Goal: Task Accomplishment & Management: Complete application form

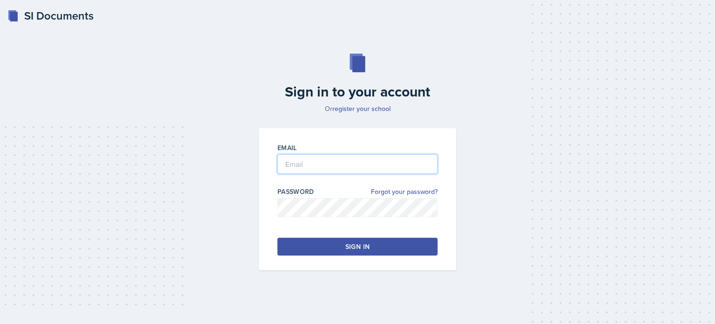
click at [335, 159] on input "email" at bounding box center [358, 164] width 160 height 20
type input "swaymen@students.kennesaw.edu"
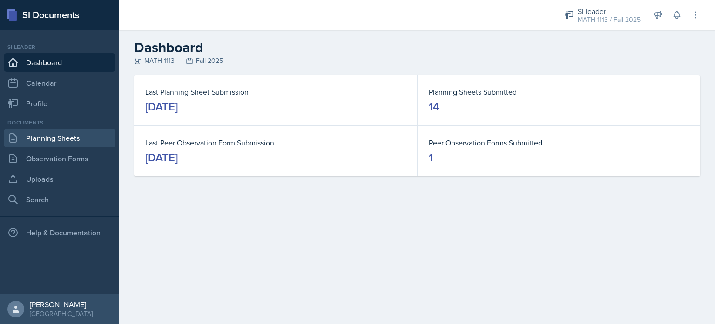
click at [64, 136] on link "Planning Sheets" at bounding box center [60, 138] width 112 height 19
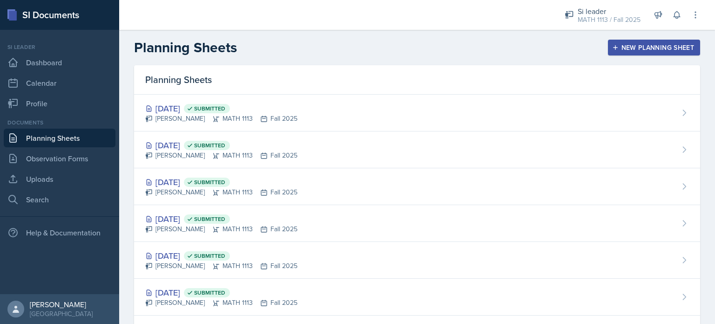
click at [620, 54] on button "New Planning Sheet" at bounding box center [654, 48] width 92 height 16
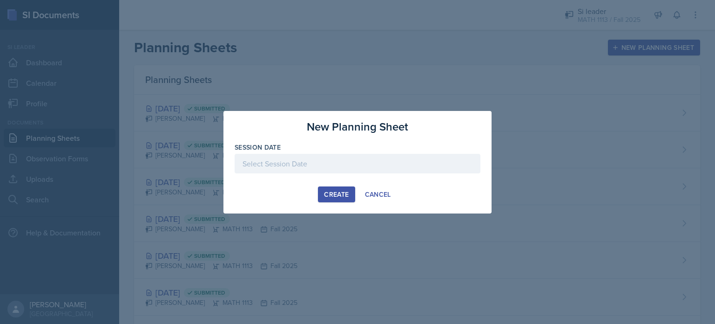
click at [265, 163] on div at bounding box center [358, 164] width 246 height 20
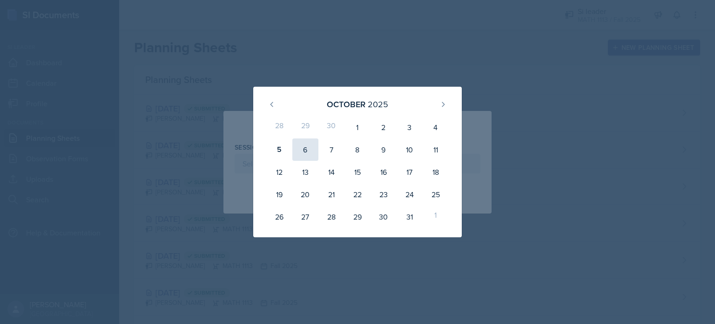
click at [304, 150] on div "6" at bounding box center [305, 149] width 26 height 22
type input "October 6th, 2025"
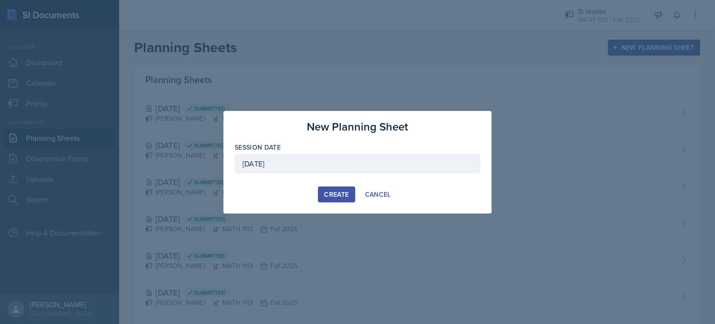
click at [331, 194] on div "Create" at bounding box center [336, 193] width 25 height 7
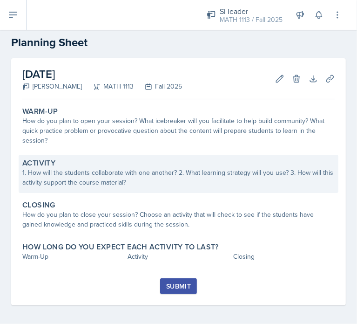
scroll to position [18, 0]
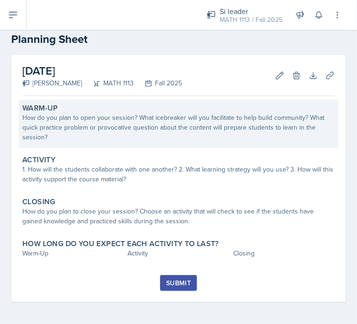
click at [136, 125] on div "How do you plan to open your session? What icebreaker will you facilitate to he…" at bounding box center [178, 127] width 312 height 29
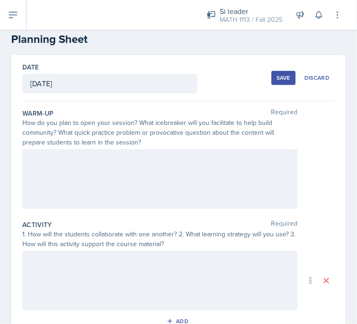
click at [69, 173] on div at bounding box center [159, 179] width 275 height 60
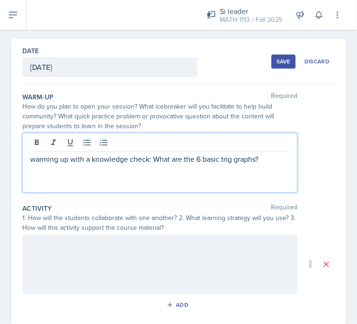
click at [147, 158] on p "warming up with a knowledge check: What are the 6 basic trig graphs?" at bounding box center [159, 158] width 259 height 11
click at [104, 182] on div "warming up with a knowledge check for group: What are the 6 basic trig graphs?" at bounding box center [159, 163] width 275 height 60
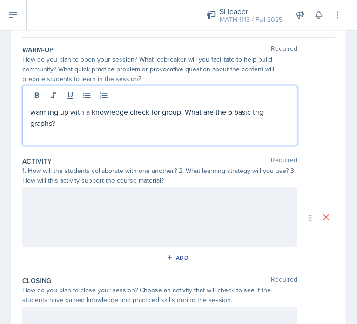
click at [71, 214] on div at bounding box center [159, 217] width 275 height 60
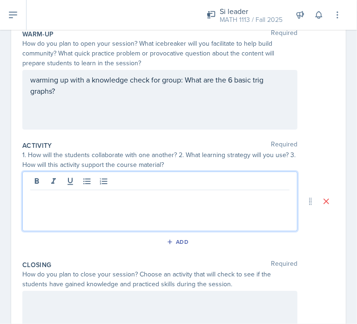
scroll to position [122, 0]
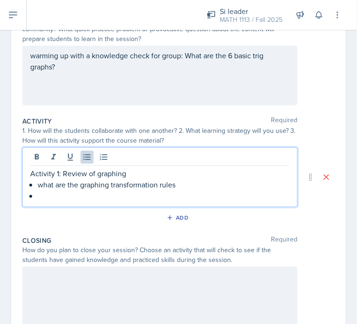
click at [112, 199] on p at bounding box center [164, 195] width 252 height 11
click at [41, 186] on p "what are the graphing transformation rules" at bounding box center [164, 184] width 252 height 11
click at [130, 174] on p "Activity 1: Review of graphing" at bounding box center [159, 173] width 259 height 11
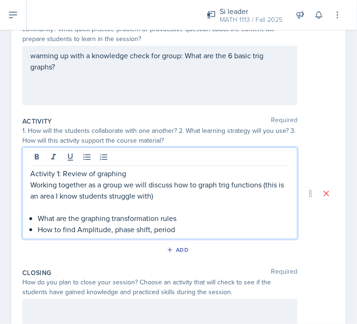
click at [156, 195] on p "Working together as a group we will discuss how to graph trig functions (this i…" at bounding box center [159, 190] width 259 height 22
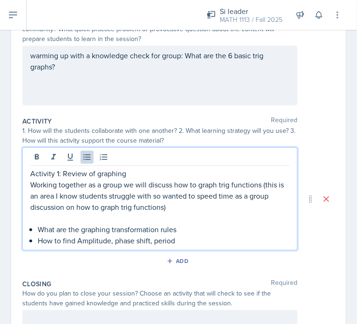
click at [183, 240] on p "How to find Amplitude, phase shift, period" at bounding box center [164, 240] width 252 height 11
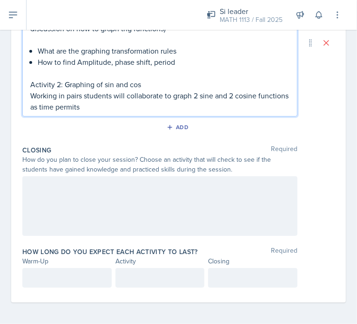
click at [81, 224] on div at bounding box center [159, 206] width 275 height 60
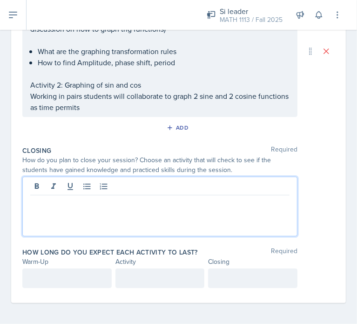
click at [76, 224] on div at bounding box center [159, 207] width 275 height 60
click at [32, 199] on p "Name on step involved" at bounding box center [159, 202] width 259 height 11
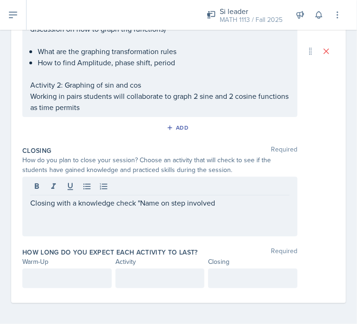
click at [219, 208] on div "Closing with a knowledge check "Name on step involved" at bounding box center [159, 207] width 275 height 60
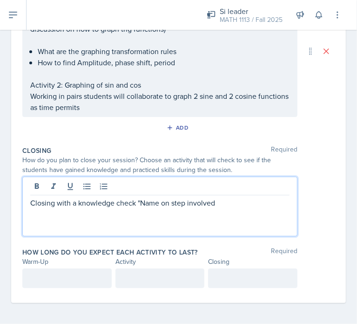
click at [219, 204] on p "Closing with a knowledge check "Name on step involved" at bounding box center [159, 202] width 259 height 11
click at [250, 204] on p "Closing with a knowledge check "Name on step involved in transfoming a trig gra…" at bounding box center [159, 208] width 259 height 22
click at [250, 204] on p "Closing with a knowledge check "Name on step involved in transforming a trig gr…" at bounding box center [159, 208] width 259 height 22
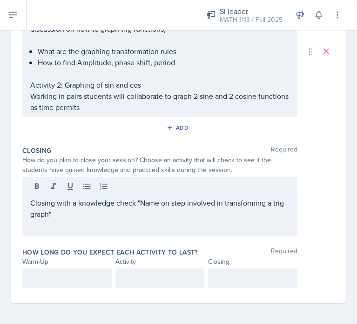
click at [138, 219] on div "Closing with a knowledge check "Name on step involved in transforming a trig gr…" at bounding box center [159, 207] width 275 height 60
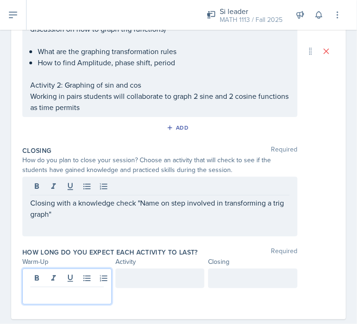
click at [45, 289] on p at bounding box center [67, 294] width 74 height 11
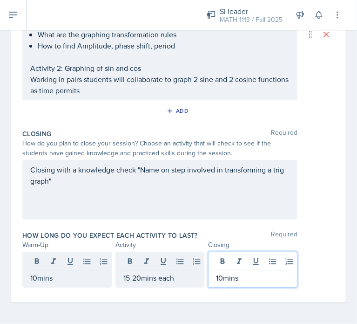
scroll to position [0, 0]
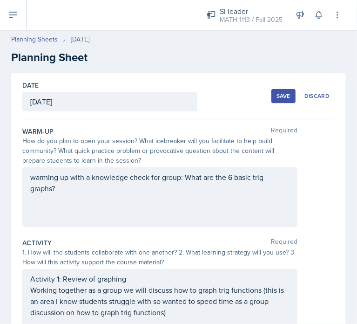
click at [277, 95] on div "Save" at bounding box center [284, 95] width 14 height 7
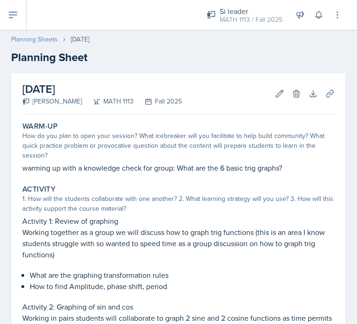
click at [22, 40] on link "Planning Sheets" at bounding box center [34, 39] width 47 height 10
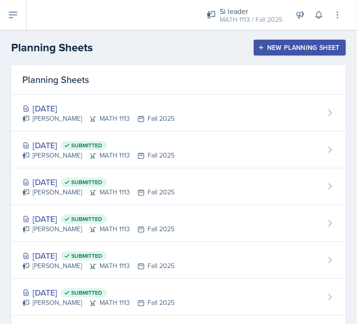
click at [273, 46] on div "New Planning Sheet" at bounding box center [300, 47] width 80 height 7
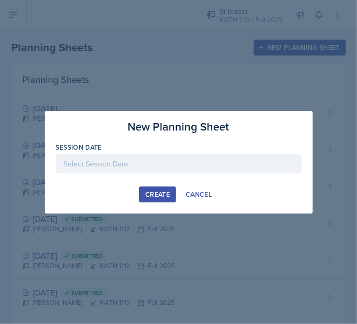
click at [111, 169] on div at bounding box center [179, 164] width 246 height 20
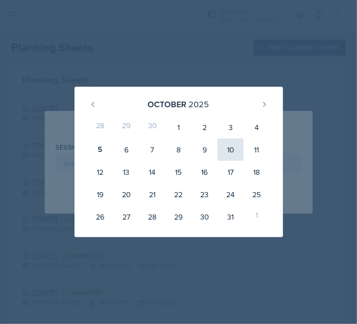
click at [234, 152] on div "10" at bounding box center [230, 149] width 26 height 22
type input "October 10th, 2025"
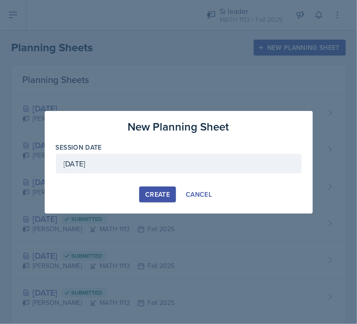
click at [154, 192] on div "Create" at bounding box center [157, 193] width 25 height 7
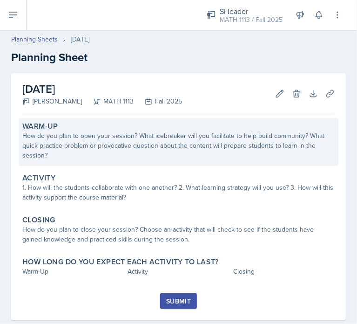
click at [49, 145] on div "How do you plan to open your session? What icebreaker will you facilitate to he…" at bounding box center [178, 145] width 312 height 29
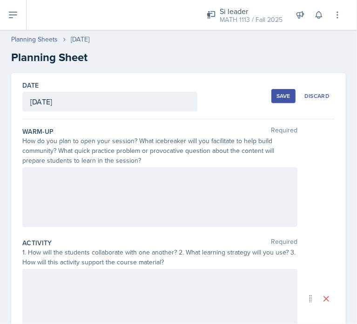
click at [95, 210] on div at bounding box center [159, 197] width 275 height 60
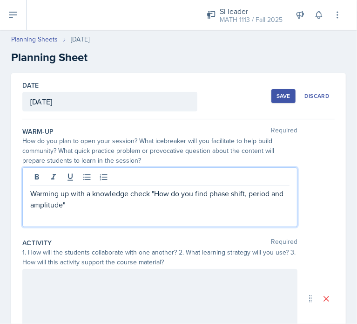
click at [149, 197] on p "Warming up with a knowledge check "How do you find phase shift, period and ampl…" at bounding box center [159, 199] width 259 height 22
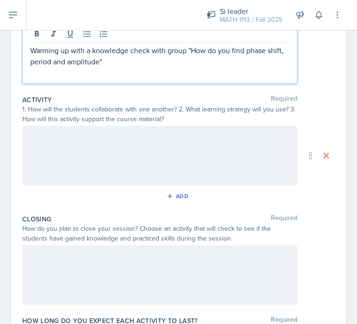
scroll to position [98, 0]
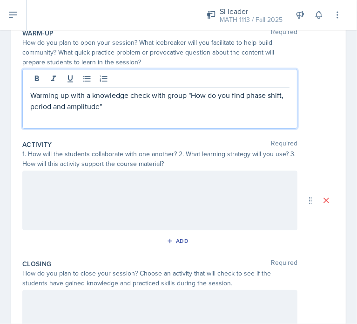
click at [76, 209] on div at bounding box center [159, 200] width 275 height 60
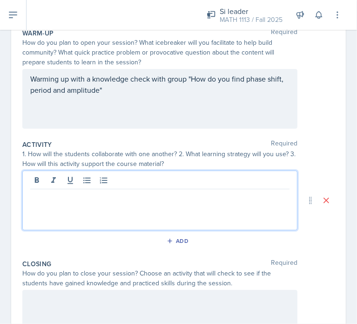
scroll to position [114, 0]
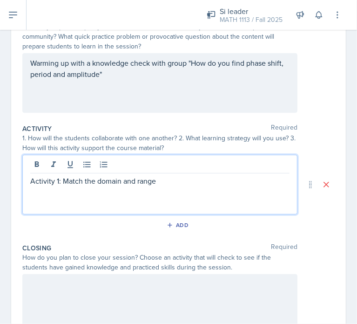
click at [160, 180] on p "Activity 1: Match the domain and range" at bounding box center [159, 180] width 259 height 11
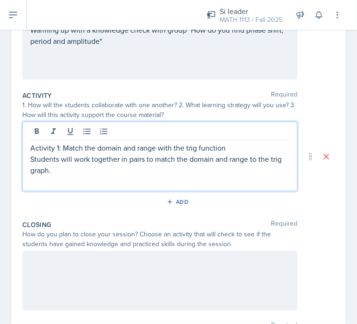
scroll to position [147, 0]
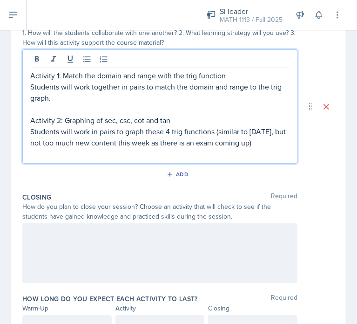
click at [115, 232] on p at bounding box center [159, 232] width 259 height 11
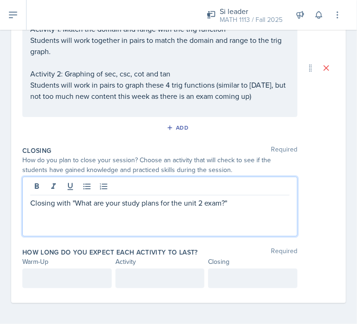
scroll to position [266, 0]
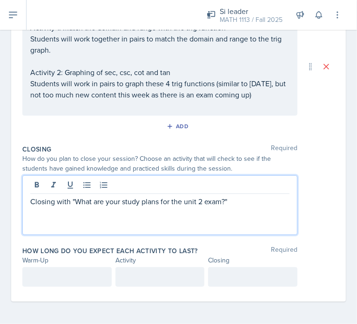
click at [38, 279] on p at bounding box center [67, 276] width 74 height 11
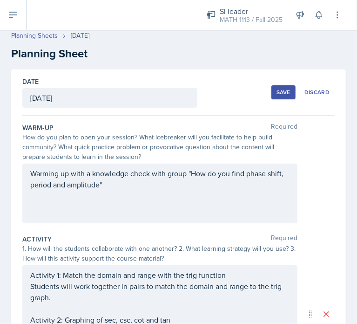
scroll to position [0, 0]
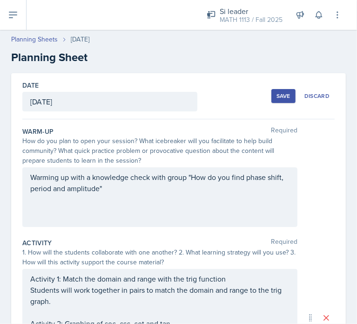
click at [277, 95] on div "Save" at bounding box center [284, 95] width 14 height 7
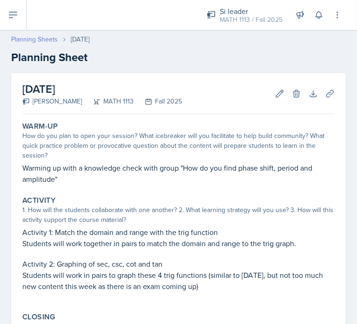
click at [30, 36] on link "Planning Sheets" at bounding box center [34, 39] width 47 height 10
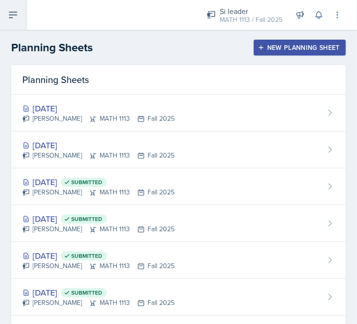
click at [26, 26] on button at bounding box center [13, 15] width 27 height 30
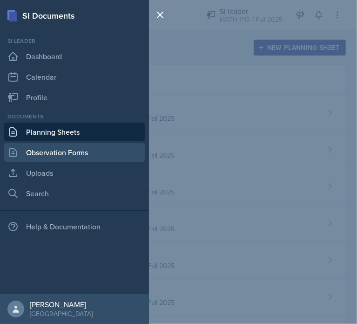
click at [50, 153] on link "Observation Forms" at bounding box center [75, 152] width 142 height 19
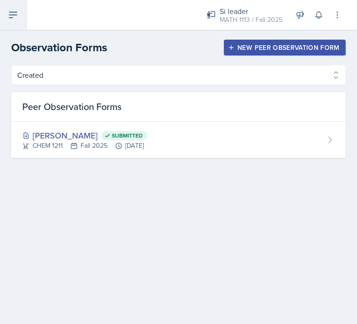
click at [7, 15] on icon at bounding box center [12, 14] width 11 height 11
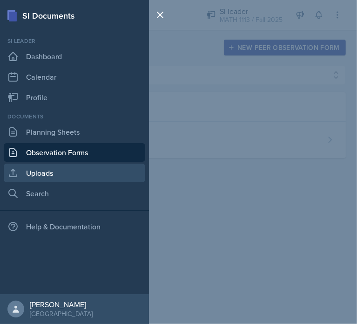
click at [41, 173] on link "Uploads" at bounding box center [75, 172] width 142 height 19
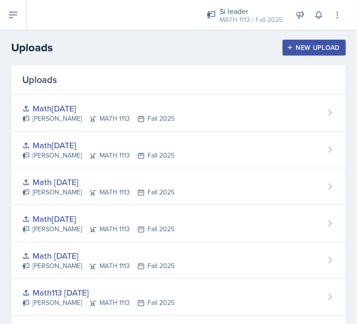
click at [302, 44] on div "New Upload" at bounding box center [315, 47] width 52 height 7
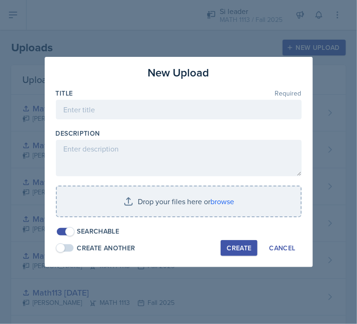
click at [136, 127] on div at bounding box center [179, 123] width 246 height 9
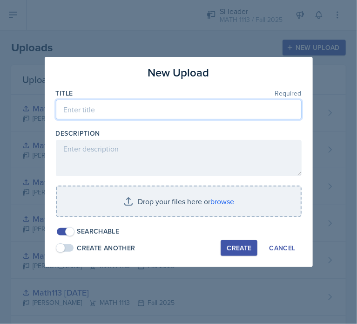
click at [132, 108] on input at bounding box center [179, 110] width 246 height 20
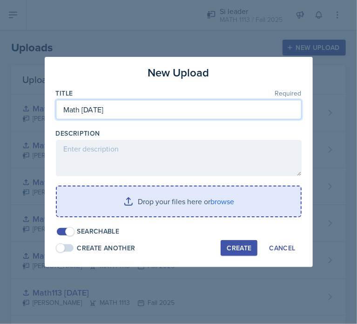
type input "Math 1113 Oct 6"
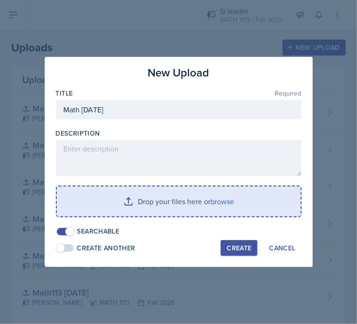
click at [126, 213] on input "file" at bounding box center [179, 201] width 244 height 30
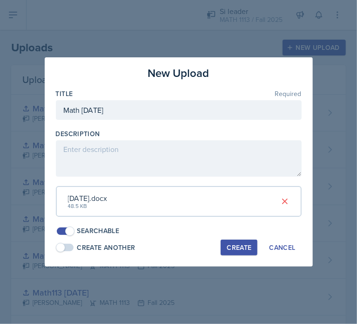
click at [230, 244] on div "Create" at bounding box center [239, 247] width 25 height 7
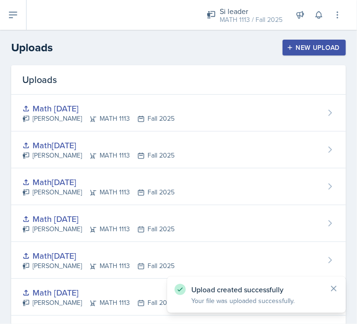
click at [299, 57] on header "Uploads New Upload" at bounding box center [178, 47] width 357 height 35
click at [289, 45] on div "New Upload" at bounding box center [315, 47] width 52 height 7
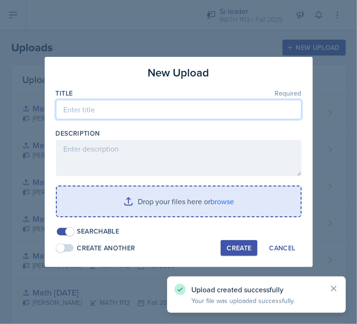
click at [84, 108] on input at bounding box center [179, 110] width 246 height 20
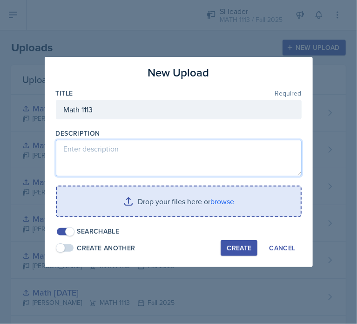
click at [75, 145] on textarea at bounding box center [179, 158] width 246 height 36
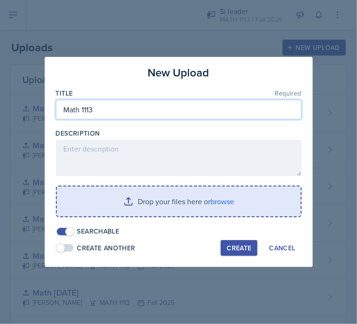
click at [130, 106] on input "Math 1113" at bounding box center [179, 110] width 246 height 20
type input "Math 1113 Oct 10"
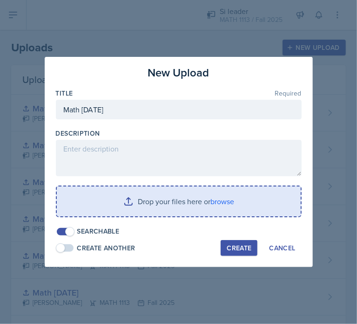
click at [197, 204] on input "file" at bounding box center [179, 201] width 244 height 30
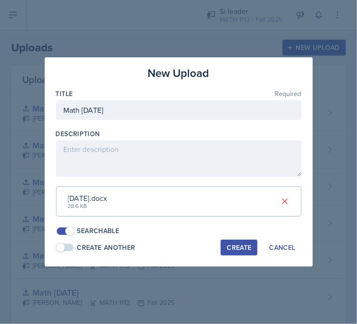
click at [239, 245] on div "Create" at bounding box center [239, 247] width 25 height 7
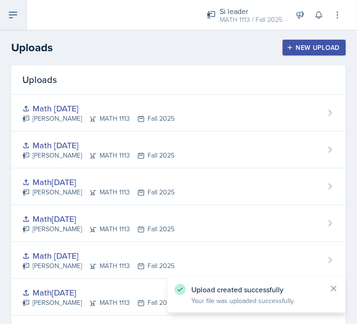
click at [8, 14] on icon at bounding box center [12, 14] width 11 height 11
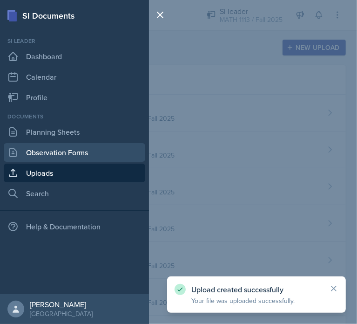
click at [58, 155] on link "Observation Forms" at bounding box center [75, 152] width 142 height 19
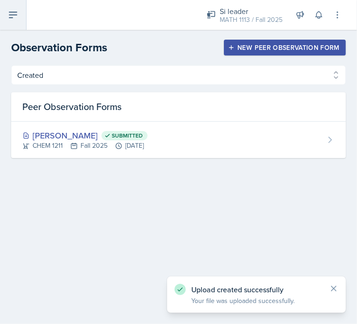
click at [8, 16] on icon at bounding box center [12, 14] width 11 height 11
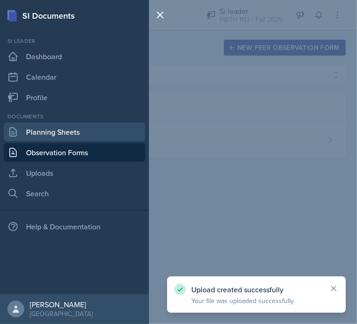
click at [65, 131] on link "Planning Sheets" at bounding box center [75, 131] width 142 height 19
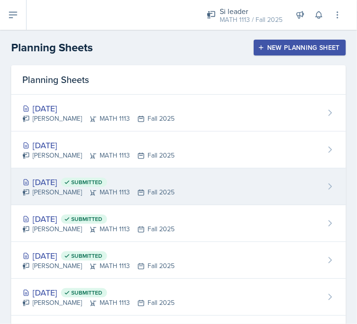
click at [113, 195] on div "Sara Waymen MATH 1113 Fall 2025" at bounding box center [98, 192] width 152 height 10
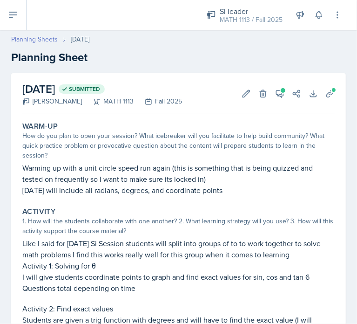
click at [29, 35] on link "Planning Sheets" at bounding box center [34, 39] width 47 height 10
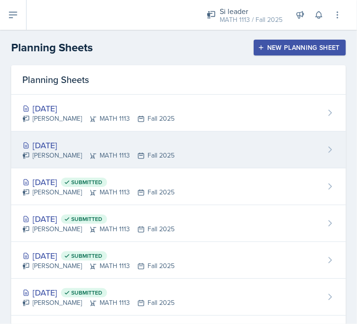
click at [142, 153] on div "Sara Waymen MATH 1113 Fall 2025" at bounding box center [98, 155] width 152 height 10
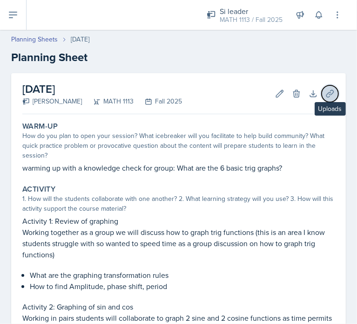
click at [326, 93] on icon at bounding box center [329, 93] width 7 height 7
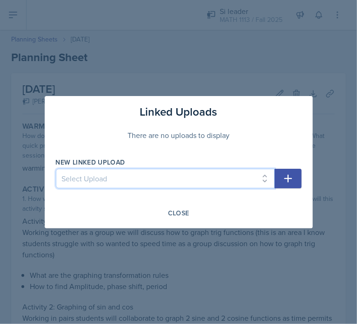
click at [149, 180] on select "Select Upload Training Powerpoint Math 1113 Aug 25 Math 1113 Aug 29 Math1113 Se…" at bounding box center [165, 179] width 219 height 20
select select "0acb5ae9-cfb9-4d93-a69e-db0af2d0bfc3"
click at [56, 169] on select "Select Upload Training Powerpoint Math 1113 Aug 25 Math 1113 Aug 29 Math1113 Se…" at bounding box center [165, 179] width 219 height 20
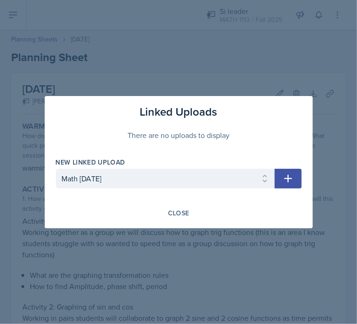
click at [289, 177] on icon "button" at bounding box center [288, 178] width 11 height 11
select select
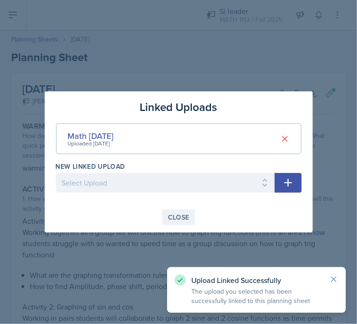
click at [174, 217] on div "Close" at bounding box center [178, 216] width 21 height 7
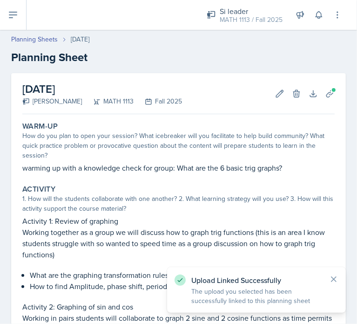
scroll to position [171, 0]
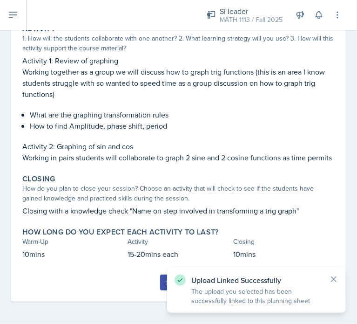
click at [160, 281] on button "Submit" at bounding box center [178, 282] width 37 height 16
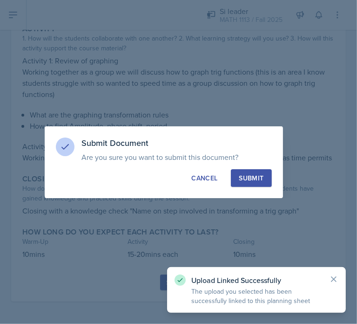
click at [255, 182] on div "Submit" at bounding box center [251, 177] width 25 height 9
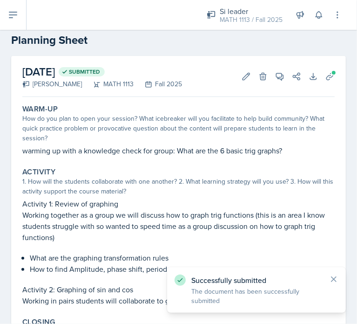
scroll to position [0, 0]
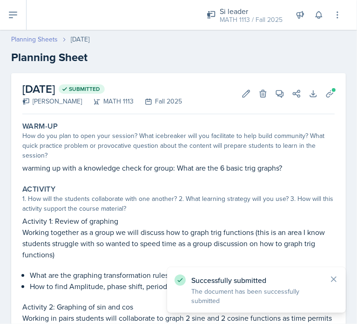
click at [34, 37] on link "Planning Sheets" at bounding box center [34, 39] width 47 height 10
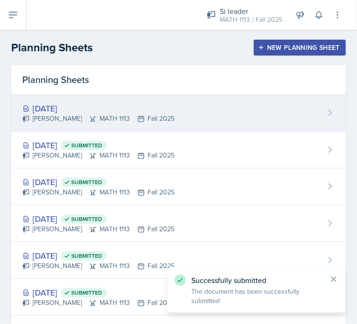
click at [191, 116] on div "Oct 10th, 2025 Sara Waymen MATH 1113 Fall 2025" at bounding box center [178, 113] width 335 height 37
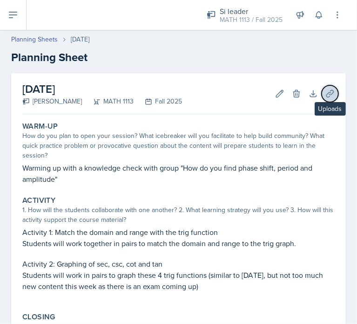
click at [322, 89] on button "Uploads" at bounding box center [330, 93] width 17 height 17
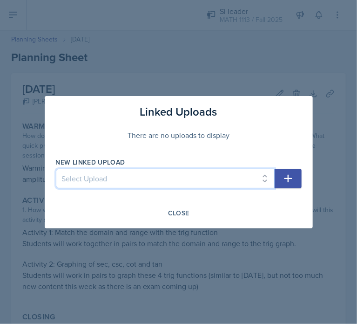
click at [109, 181] on select "Select Upload Training Powerpoint Math 1113 Aug 25 Math 1113 Aug 29 Math1113 Se…" at bounding box center [165, 179] width 219 height 20
select select "abb8205d-5251-4878-a824-0c91d8059dcd"
click at [56, 169] on select "Select Upload Training Powerpoint Math 1113 Aug 25 Math 1113 Aug 29 Math1113 Se…" at bounding box center [165, 179] width 219 height 20
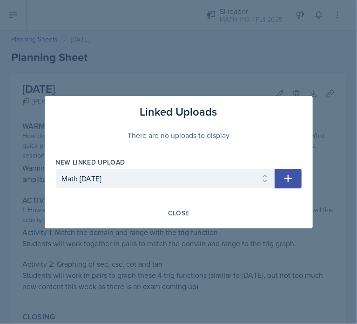
click at [287, 177] on icon "button" at bounding box center [288, 178] width 11 height 11
select select
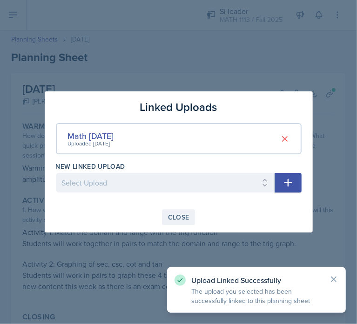
click at [174, 218] on div "Close" at bounding box center [178, 216] width 21 height 7
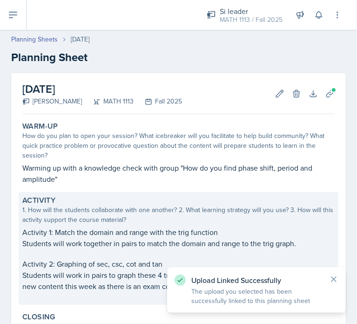
scroll to position [147, 0]
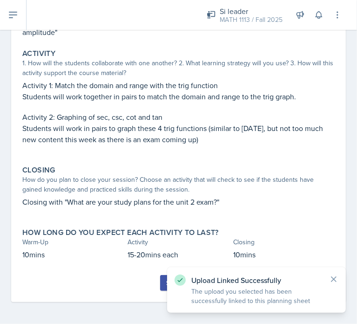
click at [161, 280] on button "Submit" at bounding box center [178, 283] width 37 height 16
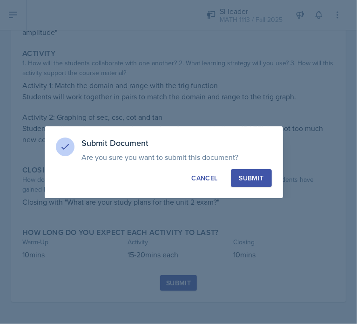
click at [248, 178] on div "Submit" at bounding box center [251, 177] width 25 height 9
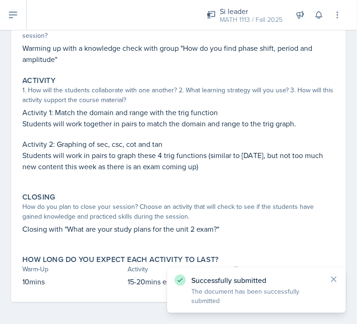
scroll to position [0, 0]
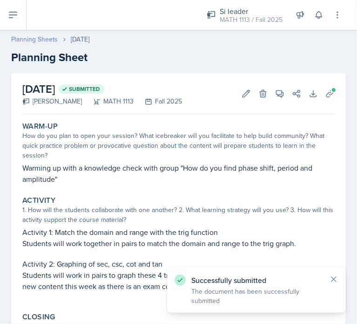
click at [41, 38] on link "Planning Sheets" at bounding box center [34, 39] width 47 height 10
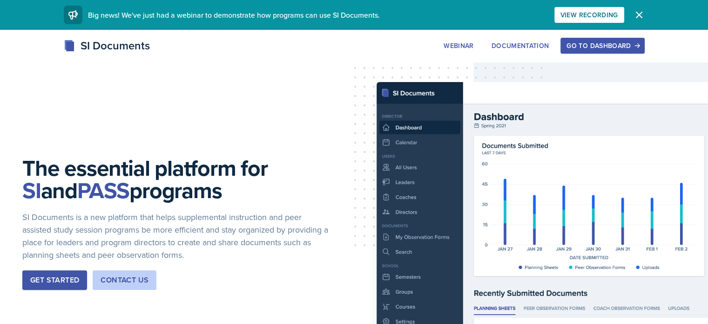
click at [645, 54] on div "SI Documents Webinar Documentation Go to Dashboard Sign Up Go to Dashboard" at bounding box center [354, 45] width 596 height 17
click at [642, 51] on button "Go to Dashboard" at bounding box center [603, 46] width 84 height 16
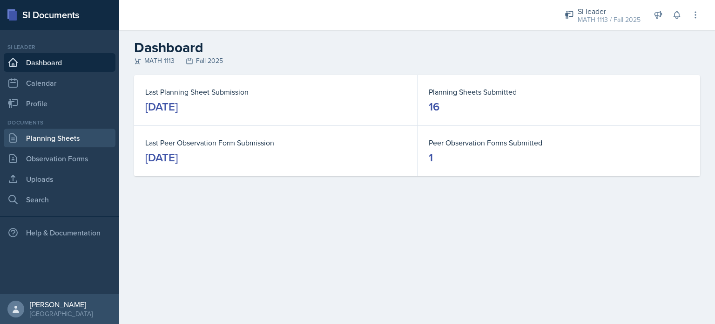
click at [41, 140] on link "Planning Sheets" at bounding box center [60, 138] width 112 height 19
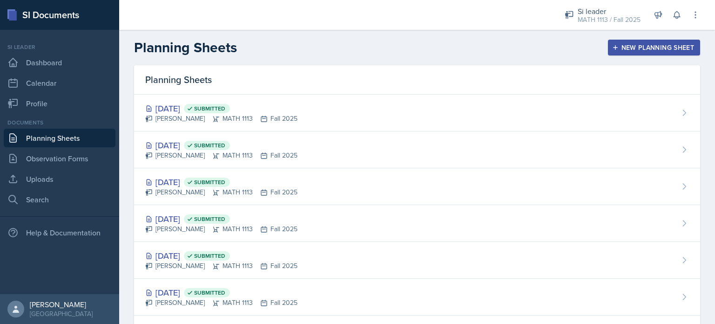
click at [630, 44] on div "New Planning Sheet" at bounding box center [654, 47] width 80 height 7
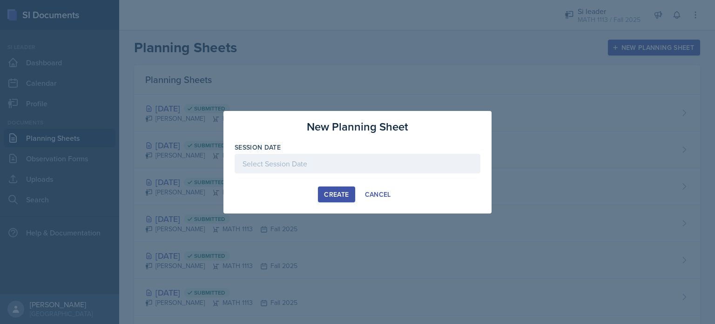
click at [285, 162] on div at bounding box center [358, 164] width 246 height 20
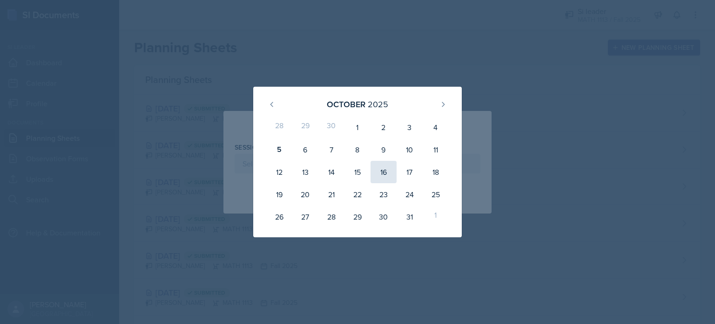
click at [386, 171] on div "16" at bounding box center [384, 172] width 26 height 22
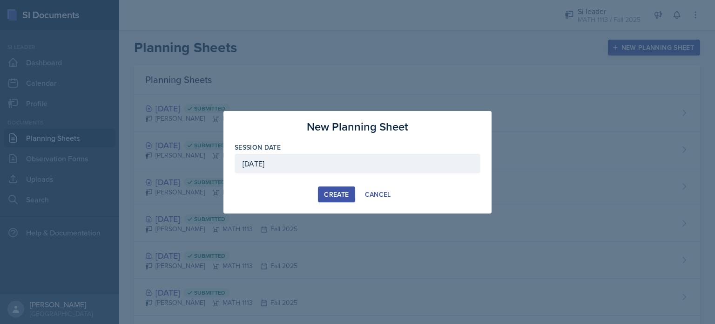
click at [346, 164] on div "October 16th, 2025" at bounding box center [358, 164] width 246 height 20
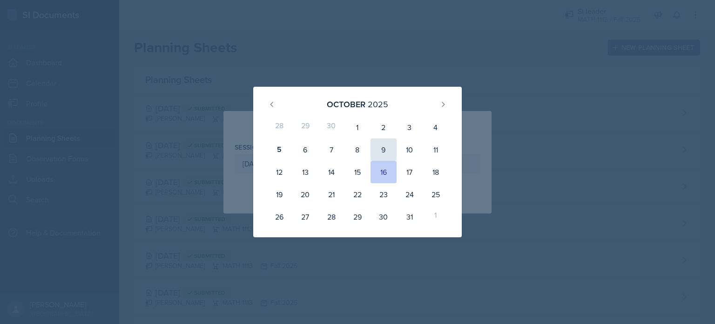
click at [391, 151] on div "9" at bounding box center [384, 149] width 26 height 22
type input "October 9th, 2025"
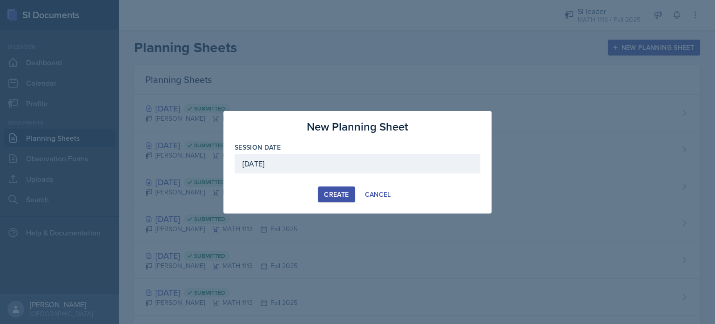
click at [341, 193] on div "Create" at bounding box center [336, 193] width 25 height 7
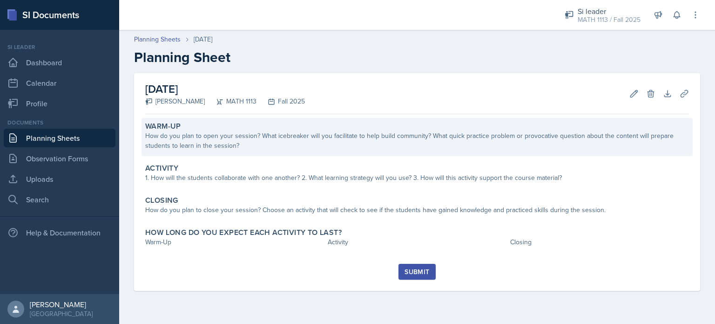
click at [228, 139] on div "How do you plan to open your session? What icebreaker will you facilitate to he…" at bounding box center [417, 141] width 544 height 20
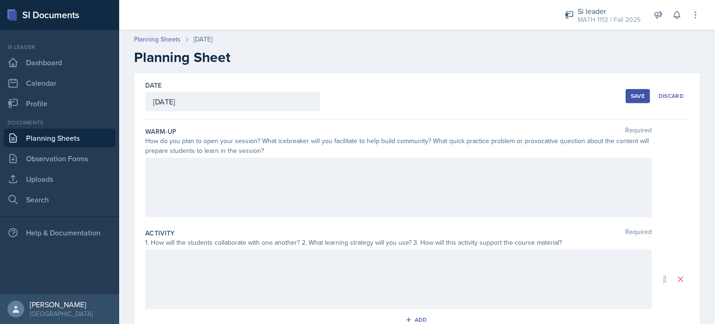
click at [253, 171] on div at bounding box center [398, 187] width 507 height 60
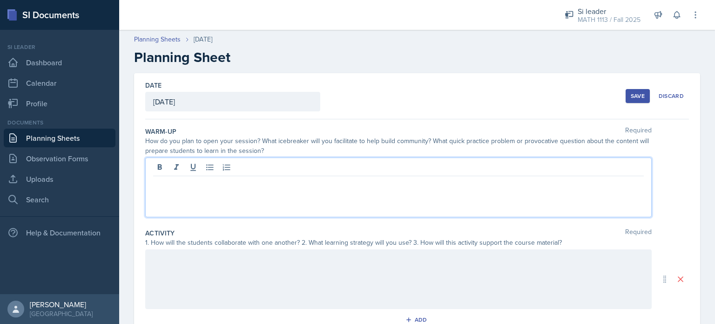
click at [226, 100] on div "October 9th, 2025" at bounding box center [232, 102] width 175 height 20
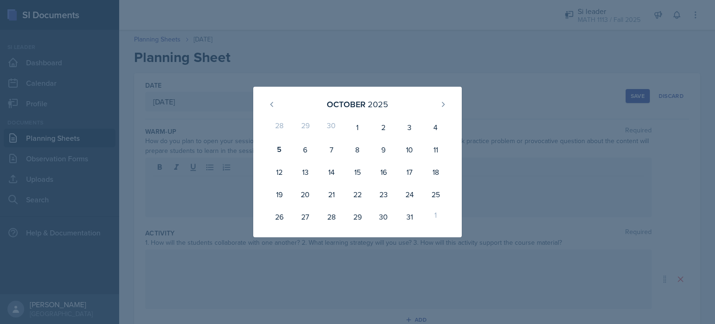
click at [205, 173] on div at bounding box center [357, 162] width 715 height 324
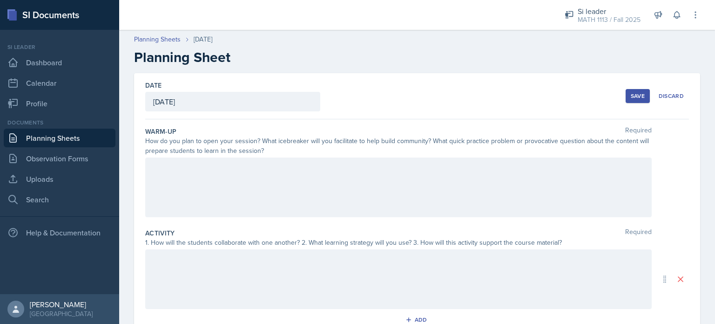
click at [197, 176] on div at bounding box center [398, 187] width 507 height 60
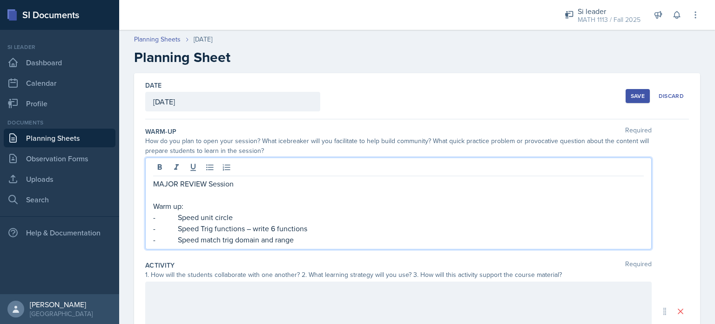
click at [179, 191] on p at bounding box center [398, 194] width 491 height 11
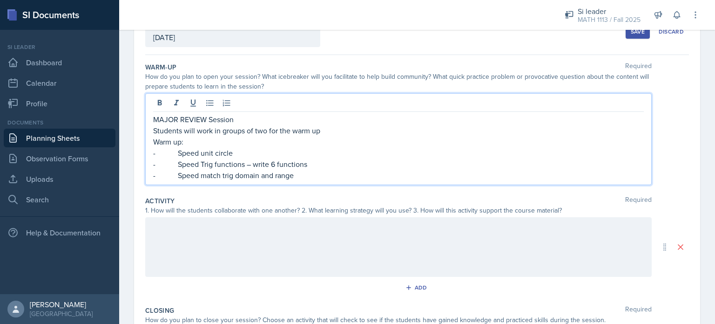
scroll to position [66, 0]
click at [233, 234] on div at bounding box center [398, 245] width 507 height 60
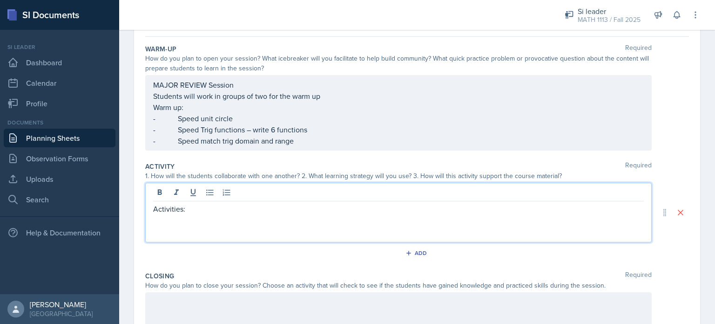
scroll to position [119, 0]
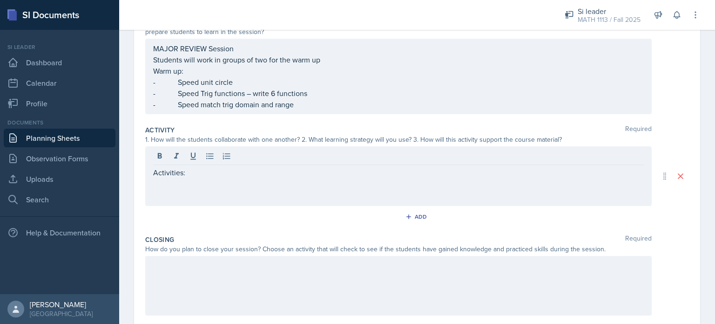
click at [169, 277] on div at bounding box center [398, 286] width 507 height 60
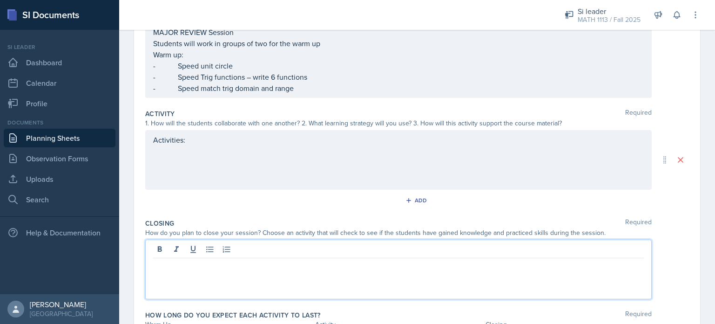
scroll to position [198, 0]
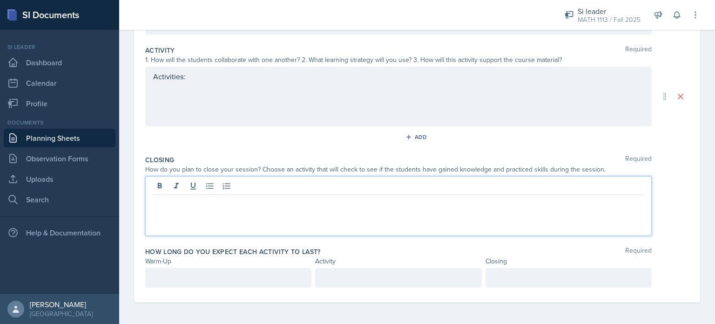
click at [235, 283] on div at bounding box center [228, 278] width 166 height 20
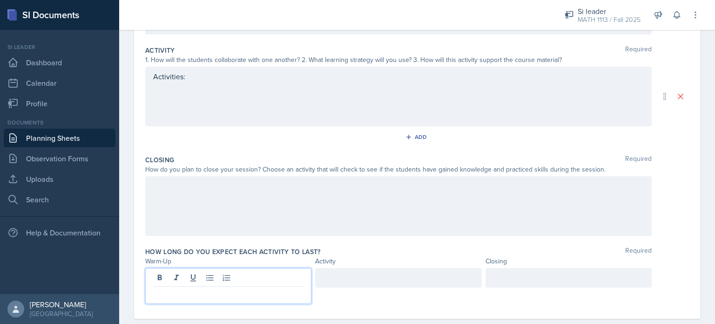
scroll to position [214, 0]
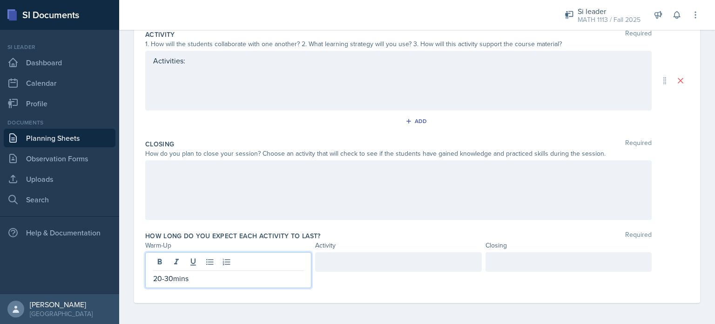
click at [330, 255] on div at bounding box center [398, 262] width 166 height 20
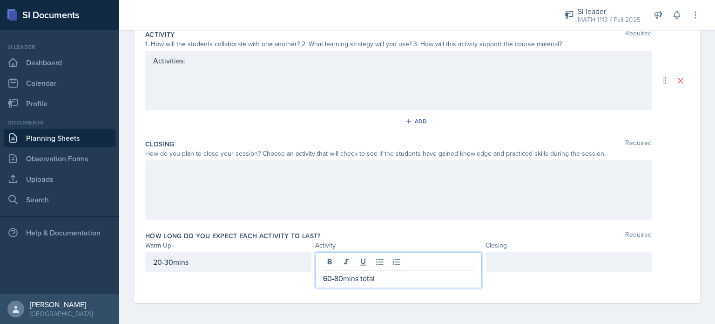
click at [502, 263] on div at bounding box center [569, 262] width 166 height 20
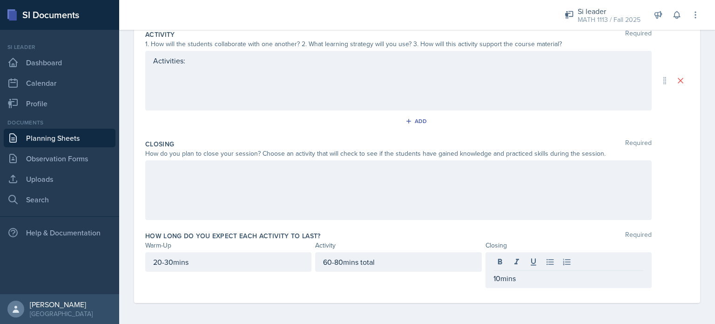
click at [465, 204] on div at bounding box center [398, 190] width 507 height 60
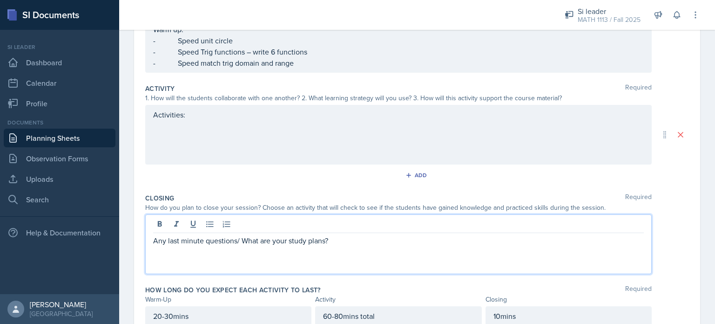
scroll to position [101, 0]
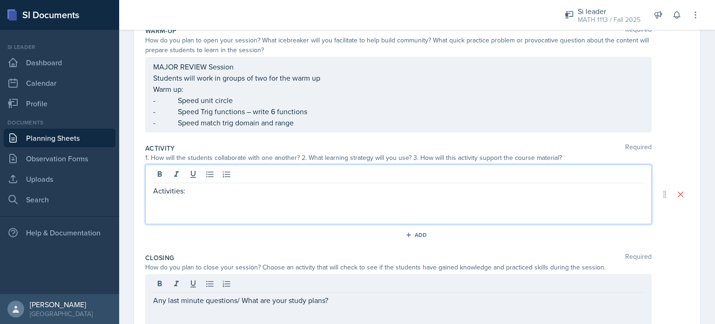
drag, startPoint x: 183, startPoint y: 183, endPoint x: 127, endPoint y: 173, distance: 56.8
click at [127, 173] on div "Date October 9th, 2025 October 2025 28 29 30 1 2 3 4 5 6 7 8 9 10 11 12 13 14 1…" at bounding box center [417, 198] width 596 height 450
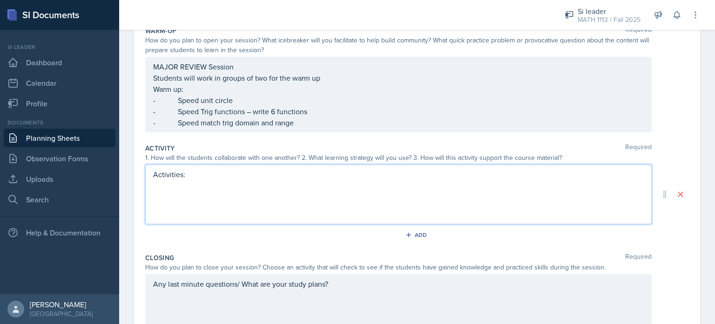
scroll to position [84, 0]
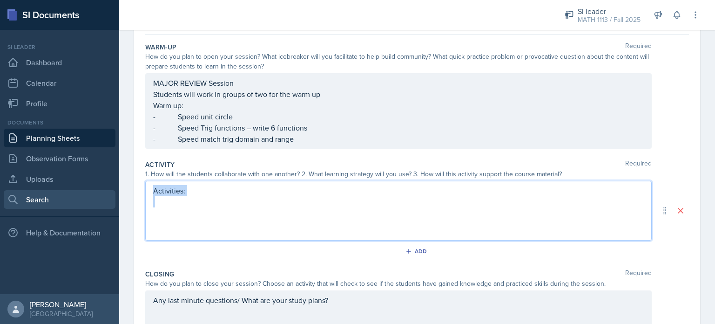
drag, startPoint x: 224, startPoint y: 196, endPoint x: 100, endPoint y: 195, distance: 123.4
click at [100, 195] on div "SI Documents Si leader Dashboard Calendar Profile Documents Planning Sheets Obs…" at bounding box center [357, 162] width 715 height 324
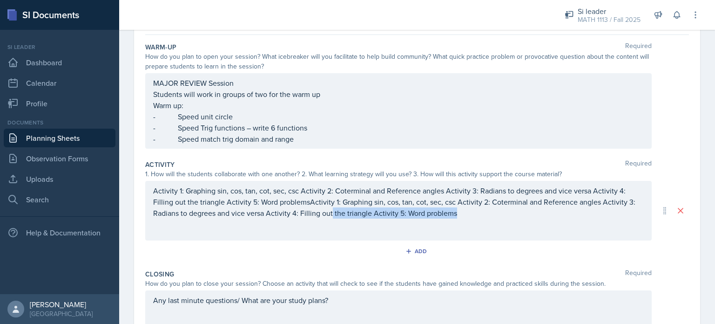
scroll to position [101, 0]
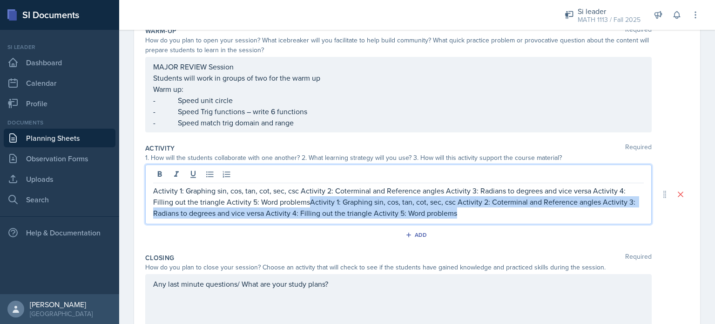
drag, startPoint x: 482, startPoint y: 220, endPoint x: 311, endPoint y: 204, distance: 172.6
click at [311, 204] on div "Activity 1: Graphing sin, cos, tan, cot, sec, csc Activity 2: Coterminal and Re…" at bounding box center [398, 194] width 507 height 60
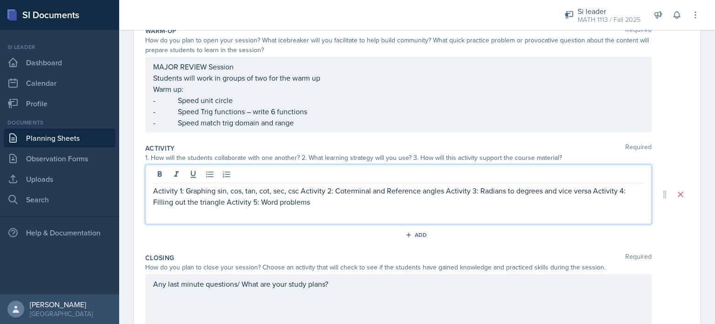
click at [258, 203] on p "Activity 1: Graphing sin, cos, tan, cot, sec, csc Activity 2: Coterminal and Re…" at bounding box center [398, 196] width 491 height 22
click at [303, 188] on p "Activity 1: Graphing sin, cos, tan, cot, sec, csc Activity 2: Coterminal and Re…" at bounding box center [398, 196] width 491 height 22
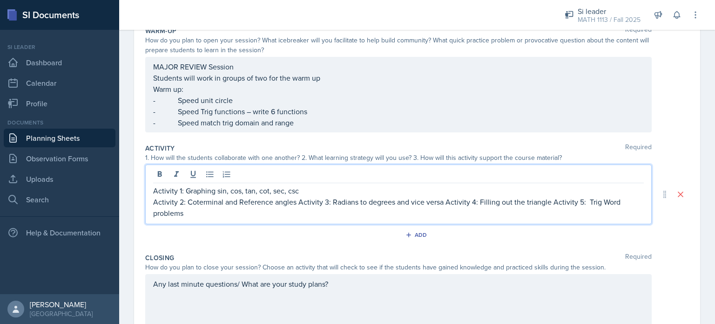
click at [296, 203] on p "Activity 2: Coterminal and Reference angles Activity 3: Radians to degrees and …" at bounding box center [398, 207] width 491 height 22
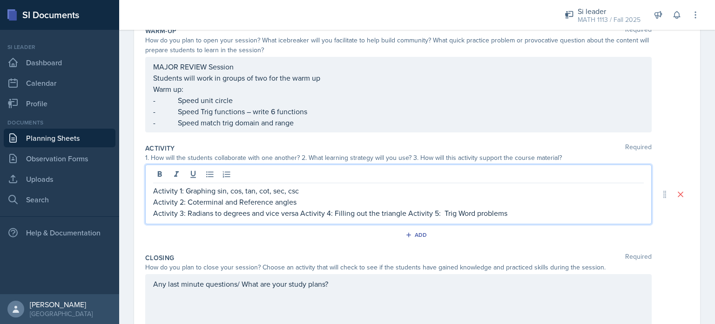
click at [303, 212] on p "Activity 3: Radians to degrees and vice versa Activity 4: Filling out the trian…" at bounding box center [398, 212] width 491 height 11
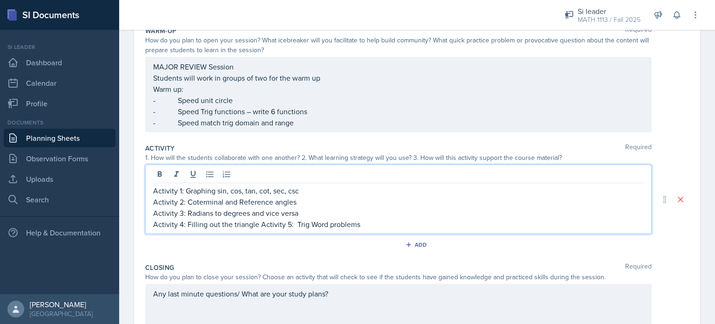
click at [257, 225] on p "Activity 4: Filling out the triangle Activity 5: Trig Word problems" at bounding box center [398, 223] width 491 height 11
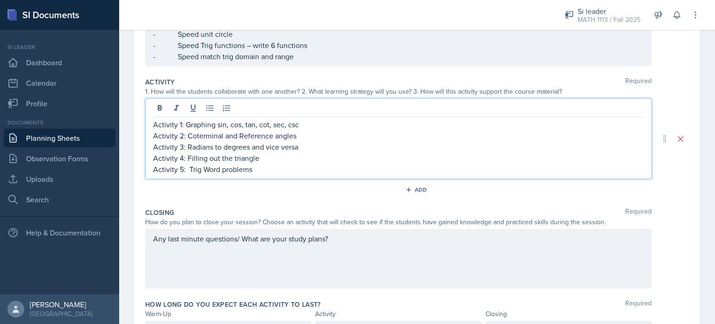
scroll to position [168, 0]
click at [155, 124] on p "Activity 1: Graphing sin, cos, tan, cot, sec, csc" at bounding box center [398, 122] width 491 height 11
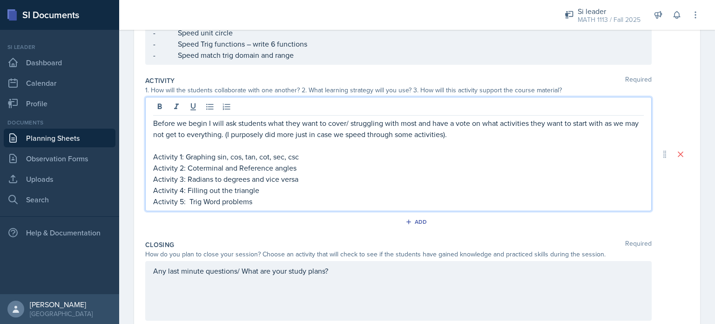
click at [160, 151] on p "Activity 1: Graphing sin, cos, tan, cot, sec, csc" at bounding box center [398, 156] width 491 height 11
click at [153, 143] on p at bounding box center [398, 145] width 491 height 11
click at [315, 156] on p "Activity 1: Graphing sin, cos, tan, cot, sec, csc" at bounding box center [398, 156] width 491 height 11
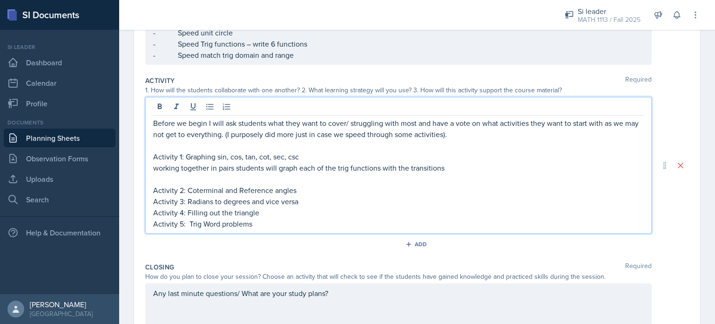
click at [295, 192] on p "Activity 2: Coterminal and Reference angles" at bounding box center [398, 189] width 491 height 11
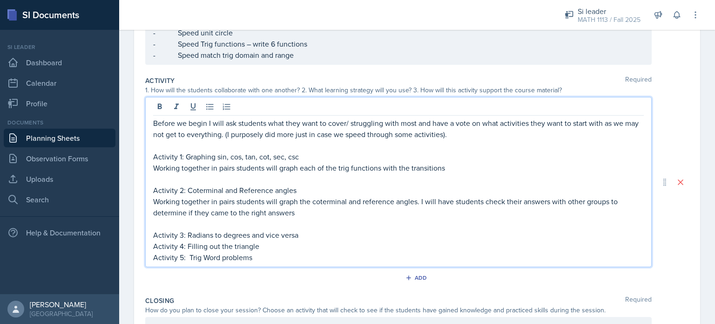
scroll to position [187, 0]
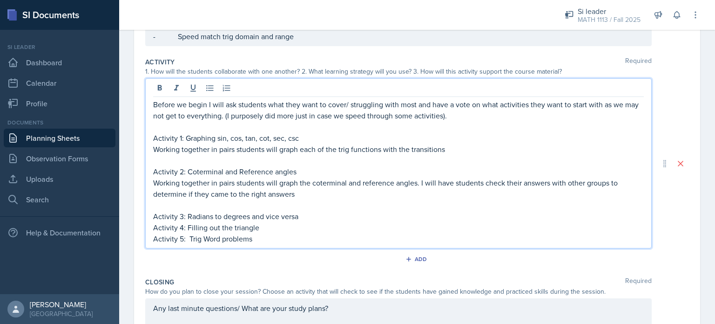
click at [311, 218] on p "Activity 3: Radians to degrees and vice versa" at bounding box center [398, 215] width 491 height 11
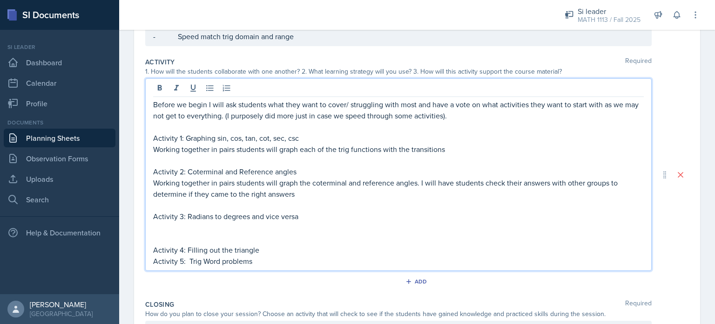
click at [189, 227] on p at bounding box center [398, 227] width 491 height 11
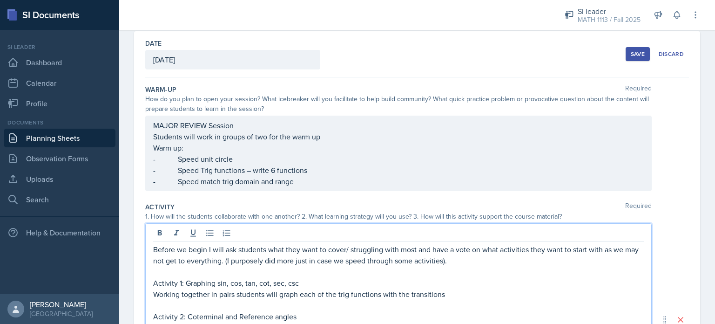
scroll to position [58, 0]
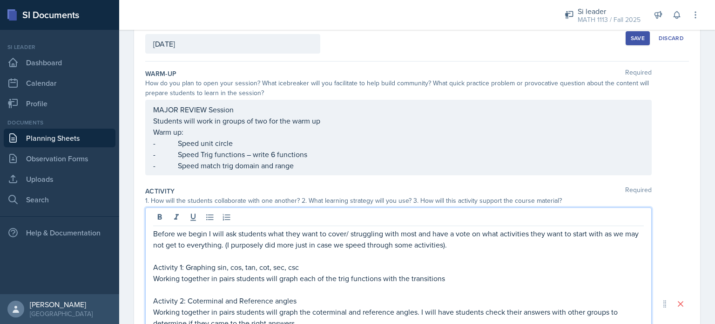
click at [316, 171] on p "- Speed match trig domain and range" at bounding box center [398, 165] width 491 height 11
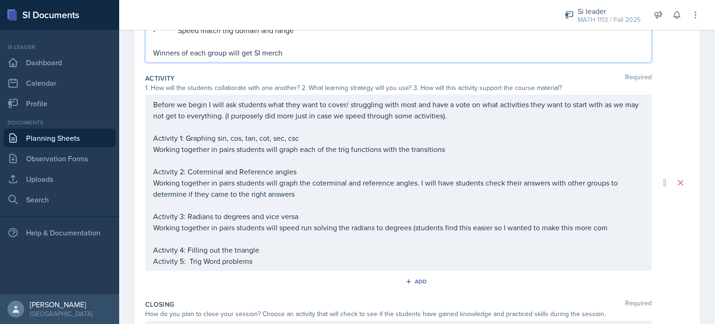
click at [419, 223] on p "Working together in pairs students will speed run solving the radians to degree…" at bounding box center [398, 227] width 491 height 11
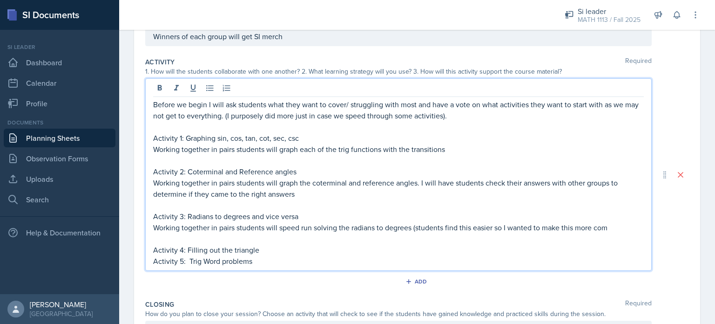
click at [620, 226] on p "Working together in pairs students will speed run solving the radians to degree…" at bounding box center [398, 227] width 491 height 11
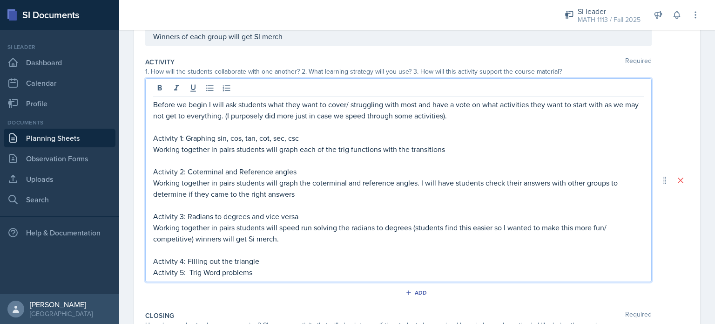
drag, startPoint x: 249, startPoint y: 252, endPoint x: 238, endPoint y: 253, distance: 10.8
click at [238, 253] on p at bounding box center [398, 249] width 491 height 11
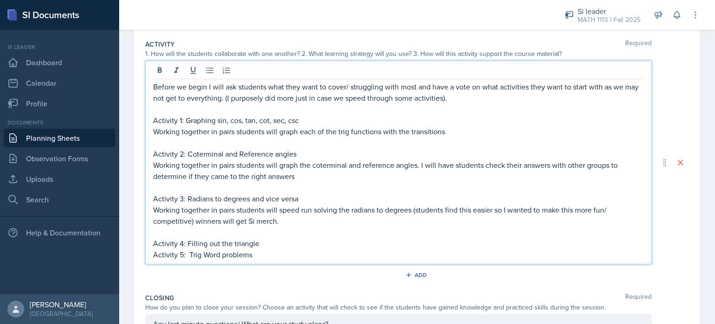
scroll to position [228, 0]
click at [260, 244] on p "Activity 4: Filling out the triangle" at bounding box center [398, 242] width 491 height 11
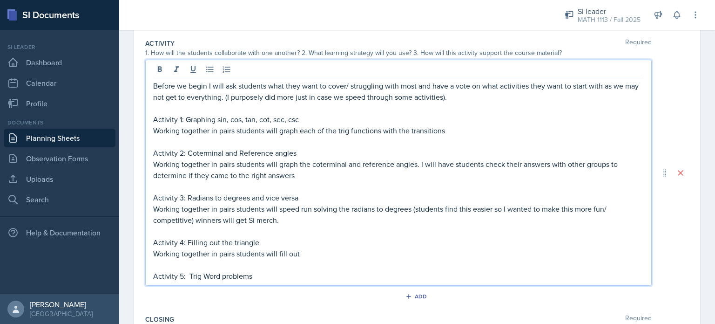
scroll to position [265, 0]
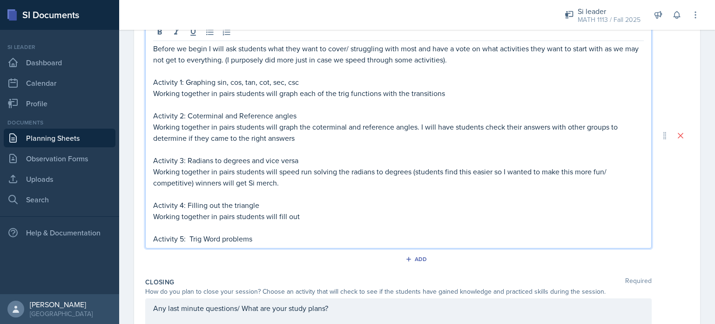
click at [260, 240] on p "Activity 5: Trig Word problems" at bounding box center [398, 238] width 491 height 11
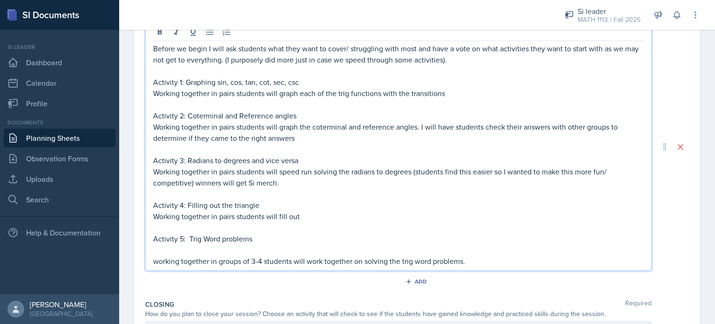
click at [260, 240] on p "Activity 5: Trig Word problems" at bounding box center [398, 238] width 491 height 11
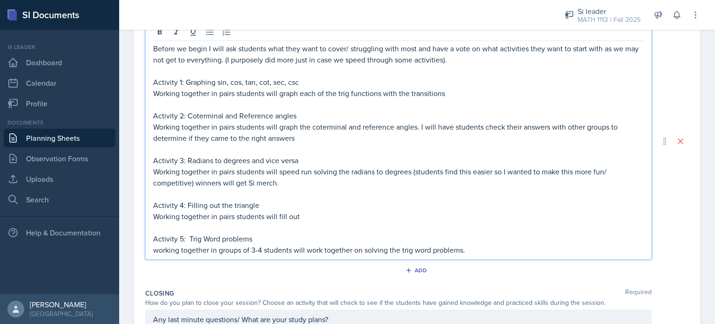
click at [158, 250] on p "working together in groups of 3-4 students will work together on solving the tr…" at bounding box center [398, 249] width 491 height 11
click at [312, 214] on p "Working together in pairs students will fill out" at bounding box center [398, 215] width 491 height 11
click at [524, 217] on p "Working together in pairs students will fill out each side and angle of a trian…" at bounding box center [398, 215] width 491 height 11
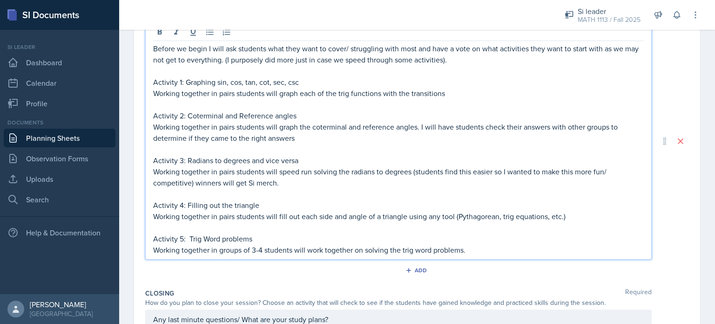
click at [489, 252] on p "Working together in groups of 3-4 students will work together on solving the tr…" at bounding box center [398, 249] width 491 height 11
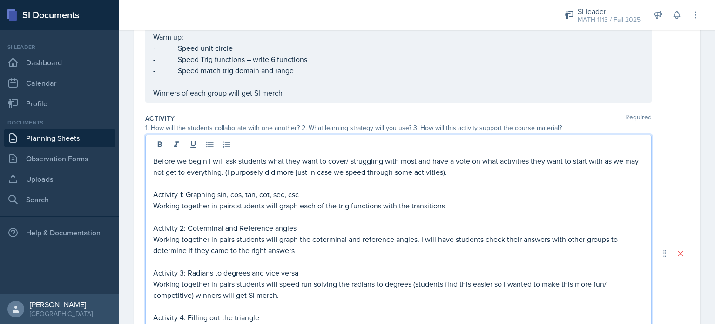
scroll to position [151, 0]
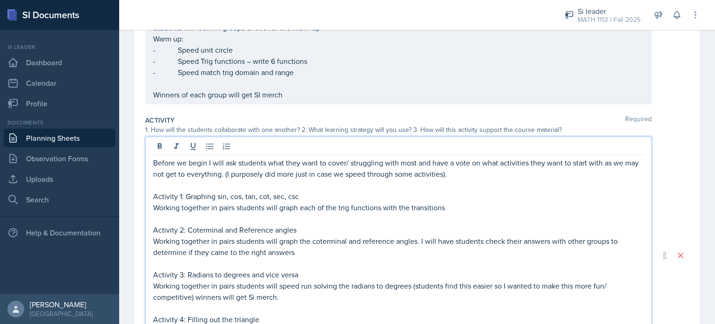
click at [469, 177] on p "Before we begin I will ask students what they want to cover/ struggling with mo…" at bounding box center [398, 168] width 491 height 22
click at [300, 195] on p "Activity 1: Graphing sin, cos, tan, cot, sec, csc" at bounding box center [398, 195] width 491 height 11
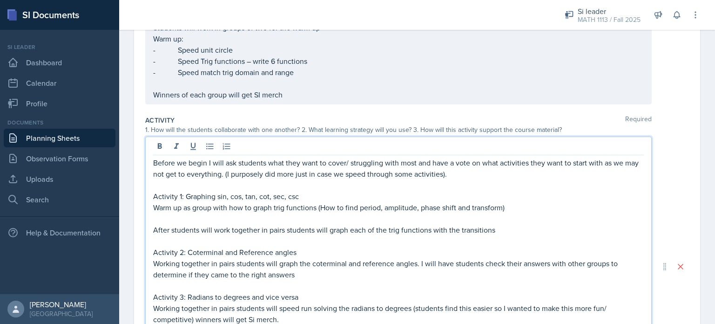
click at [455, 209] on p "Warm up as group with how to graph trig functions (How to find period, amplitud…" at bounding box center [398, 207] width 491 height 11
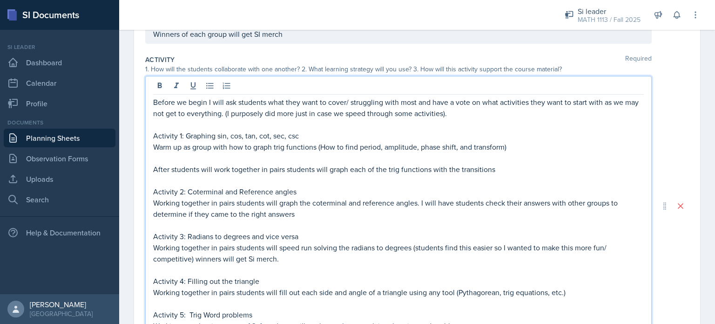
scroll to position [212, 0]
click at [153, 156] on p at bounding box center [398, 157] width 491 height 11
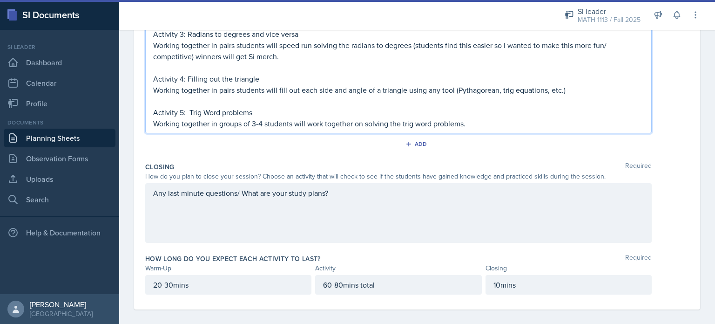
scroll to position [0, 0]
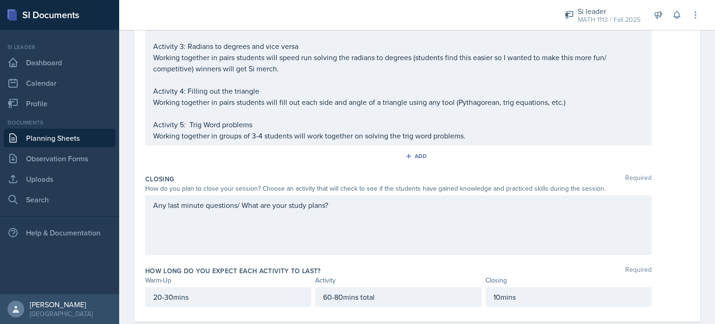
click at [342, 216] on div "Any last minute questions/ What are your study plans?" at bounding box center [398, 225] width 507 height 60
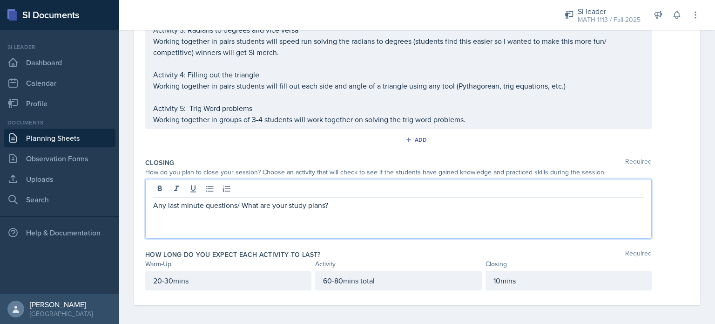
click at [153, 206] on p "Any last minute questions/ What are your study plans?" at bounding box center [398, 204] width 491 height 11
click at [367, 206] on p "Ending with "Any last minute questions/ What are your study plans?" at bounding box center [398, 204] width 491 height 11
click at [376, 206] on p "Ending with "Any last minute questions/ What are your study plans?" at bounding box center [398, 204] width 491 height 11
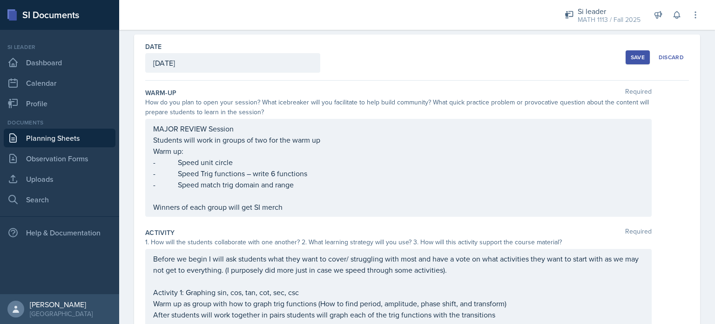
scroll to position [0, 0]
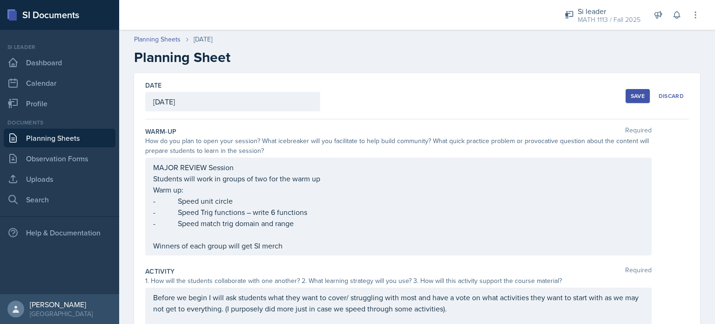
click at [631, 95] on div "Save" at bounding box center [638, 95] width 14 height 7
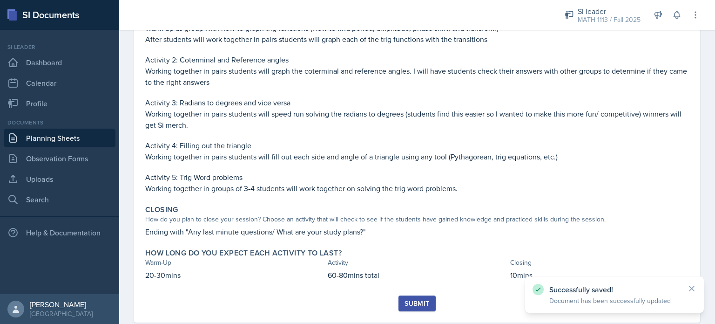
scroll to position [313, 0]
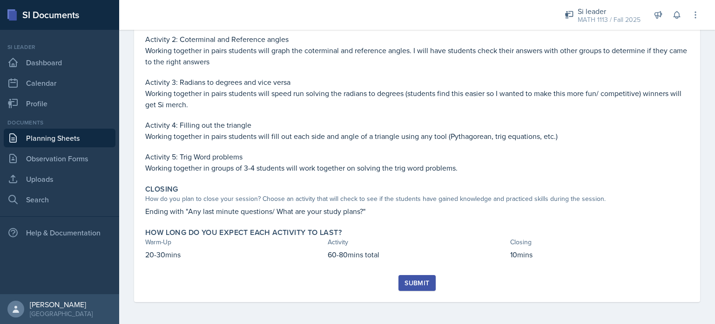
click at [419, 285] on div "Submit" at bounding box center [417, 282] width 25 height 7
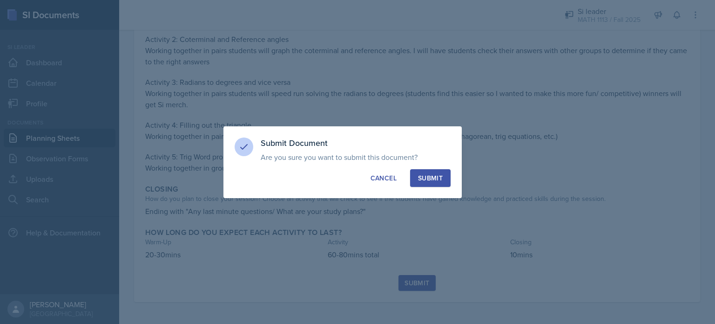
click at [438, 170] on button "Submit" at bounding box center [430, 178] width 41 height 18
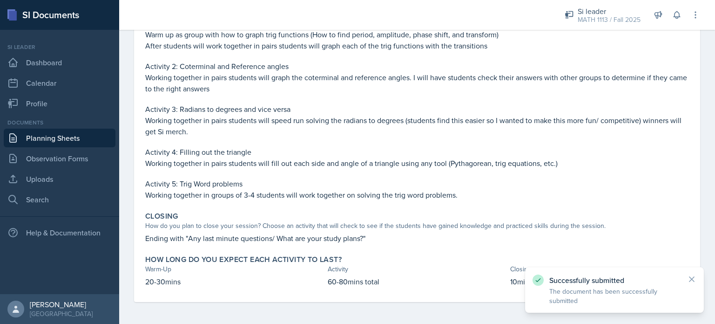
scroll to position [0, 0]
